Goal: Task Accomplishment & Management: Manage account settings

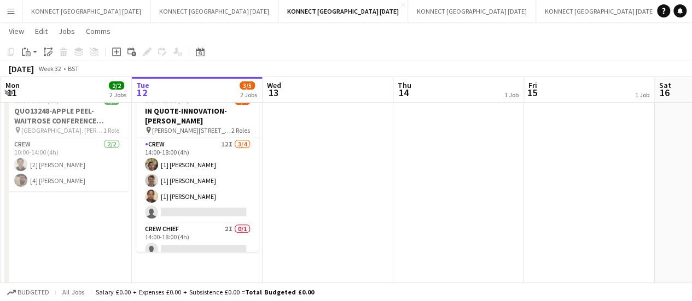
scroll to position [81, 0]
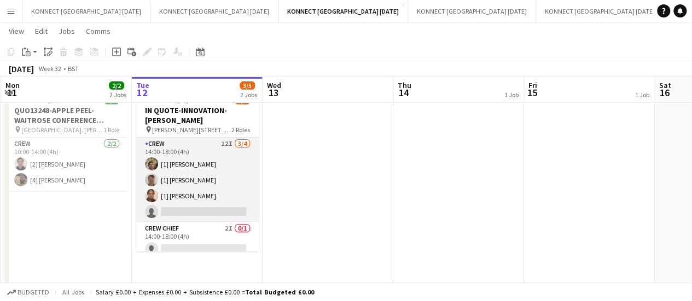
click at [186, 174] on app-card-role "Crew 12I [DATE] 14:00-18:00 (4h) [1] [PERSON_NAME] [1] [PERSON_NAME] [1] [PERSO…" at bounding box center [197, 180] width 123 height 85
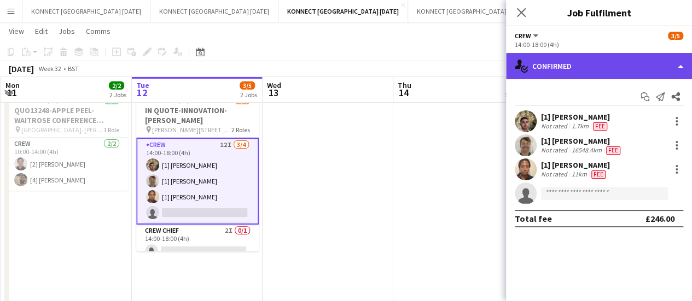
click at [551, 56] on div "single-neutral-actions-check-2 Confirmed" at bounding box center [599, 66] width 186 height 26
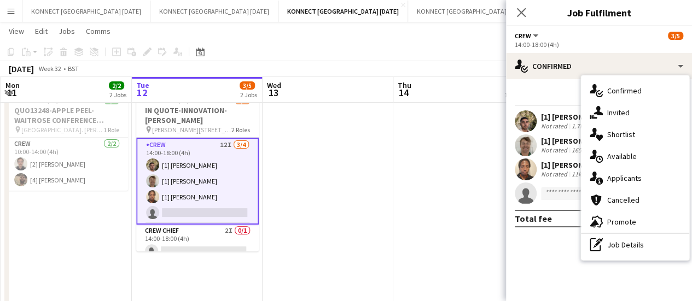
click at [350, 198] on app-date-cell at bounding box center [328, 278] width 131 height 472
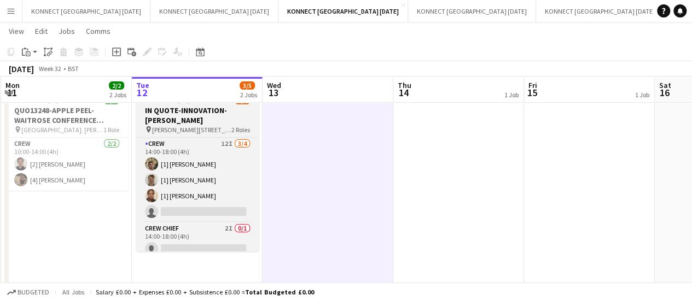
click at [179, 112] on h3 "IN QUOTE-INNOVATION-[PERSON_NAME]" at bounding box center [197, 116] width 123 height 20
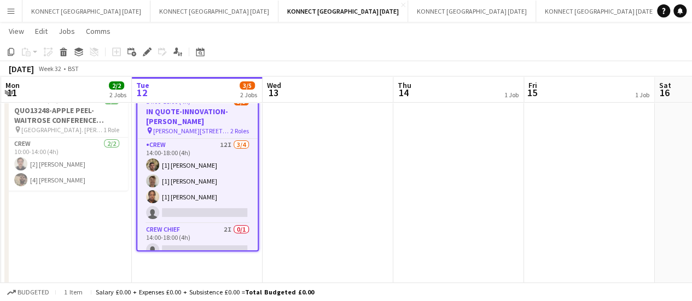
click at [138, 58] on div "Add job Add linked Job Edit Edit linked Job Applicants" at bounding box center [143, 51] width 84 height 13
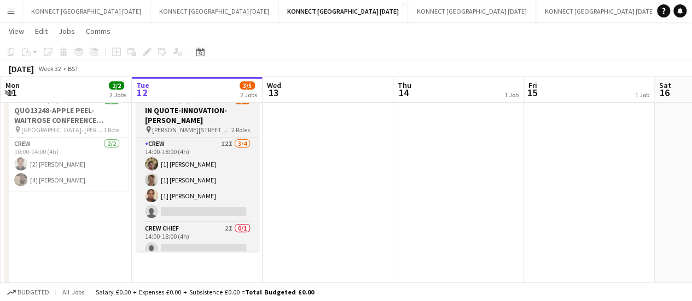
click at [187, 127] on span "[PERSON_NAME][STREET_ADDRESS]" at bounding box center [191, 130] width 79 height 8
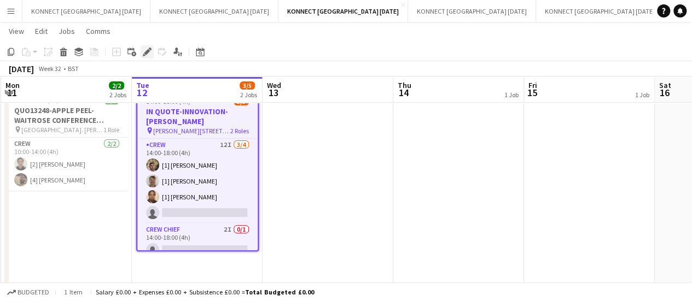
click at [153, 52] on div "Edit" at bounding box center [147, 51] width 13 height 13
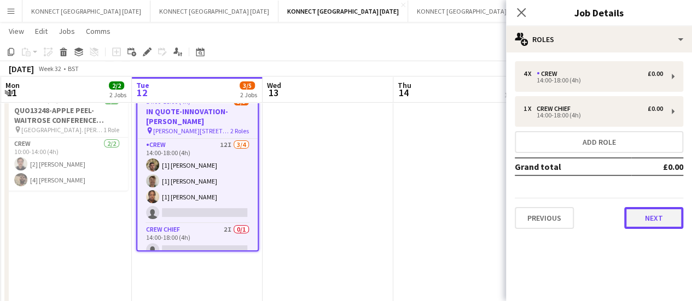
click at [650, 217] on button "Next" at bounding box center [653, 218] width 59 height 22
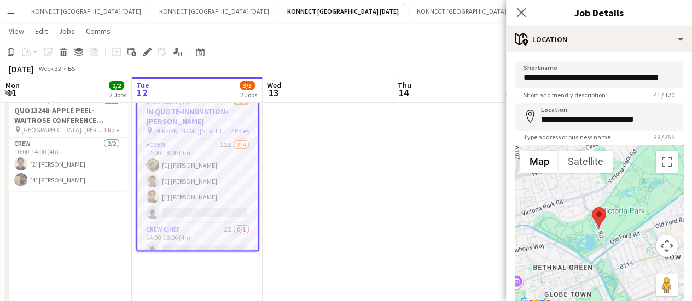
click at [440, 184] on app-date-cell "[PERSON_NAME] OFF" at bounding box center [458, 278] width 131 height 472
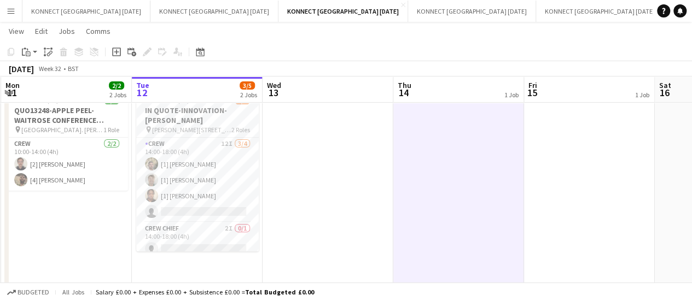
click at [191, 175] on app-card-role "Crew 12I [DATE] 14:00-18:00 (4h) [1] [PERSON_NAME] [1] [PERSON_NAME] [1] [PERSO…" at bounding box center [197, 180] width 123 height 85
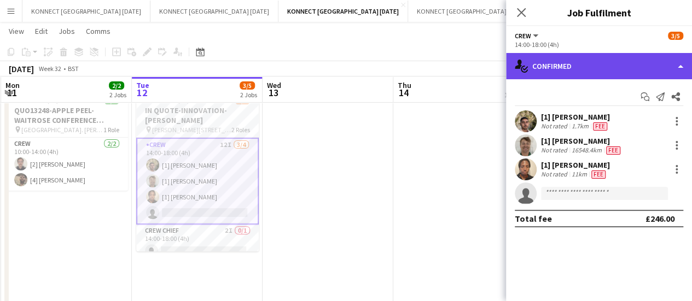
click at [593, 63] on div "single-neutral-actions-check-2 Confirmed" at bounding box center [599, 66] width 186 height 26
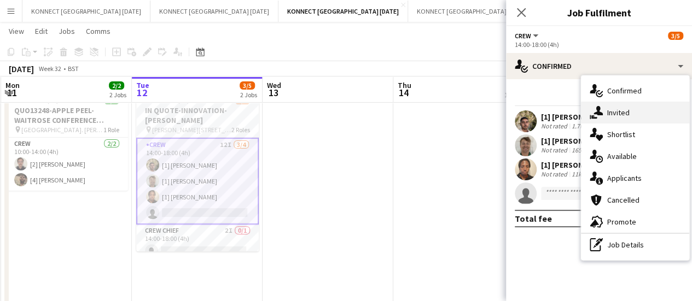
click at [650, 111] on div "single-neutral-actions-share-1 Invited" at bounding box center [635, 113] width 108 height 22
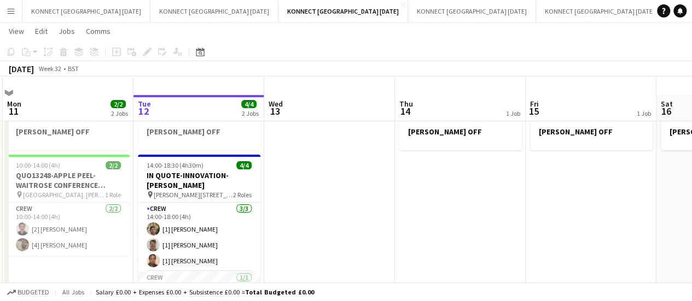
scroll to position [79, 0]
